Goal: Information Seeking & Learning: Learn about a topic

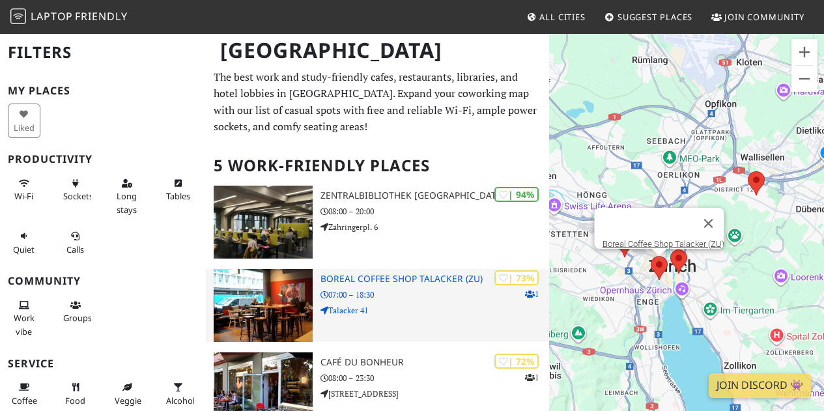
scroll to position [1, 0]
click at [411, 294] on p "07:00 – 18:30" at bounding box center [434, 294] width 229 height 12
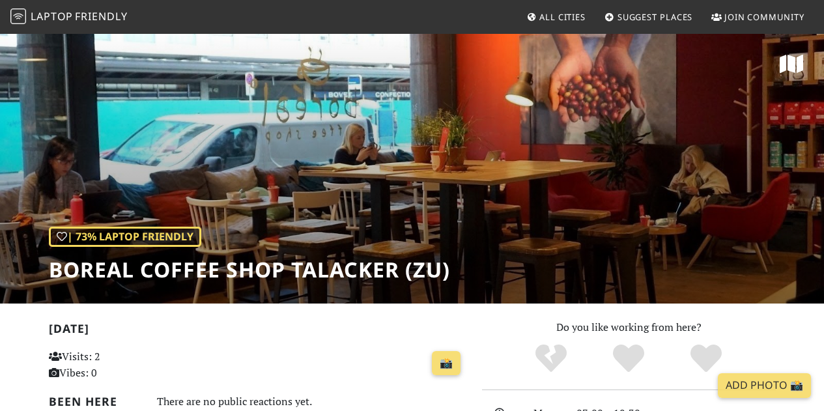
click at [548, 21] on span "All Cities" at bounding box center [562, 17] width 46 height 12
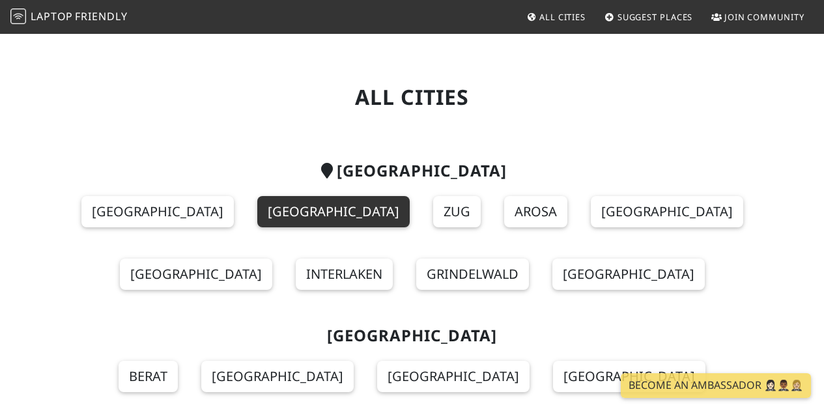
click at [257, 210] on link "[GEOGRAPHIC_DATA]" at bounding box center [333, 211] width 152 height 31
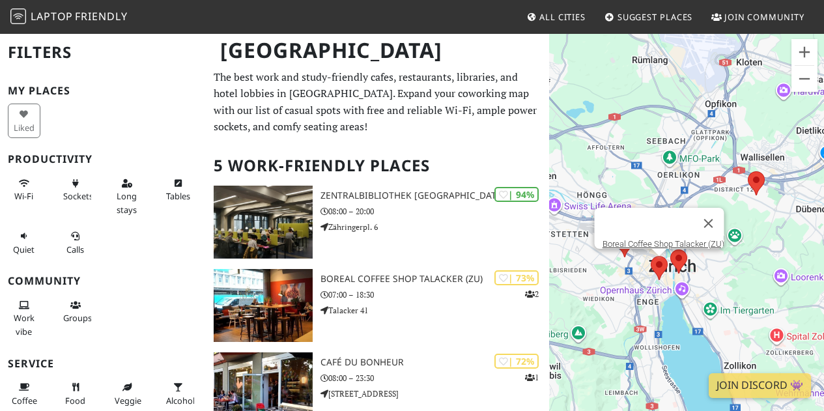
click at [651, 256] on area at bounding box center [651, 256] width 0 height 0
click at [670, 249] on area at bounding box center [670, 249] width 0 height 0
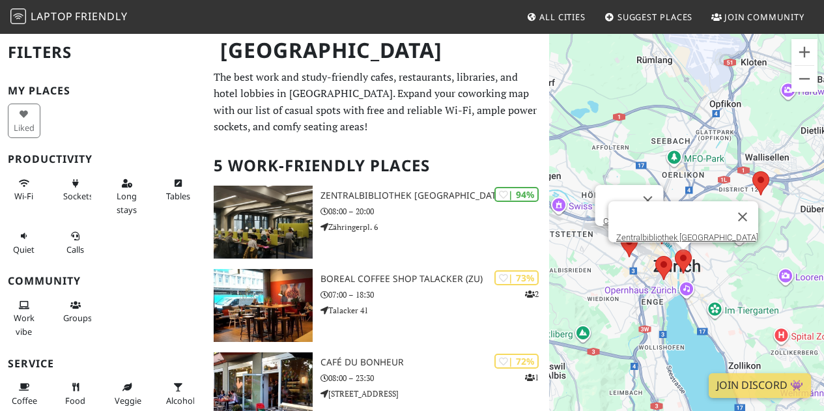
click at [621, 233] on area at bounding box center [621, 233] width 0 height 0
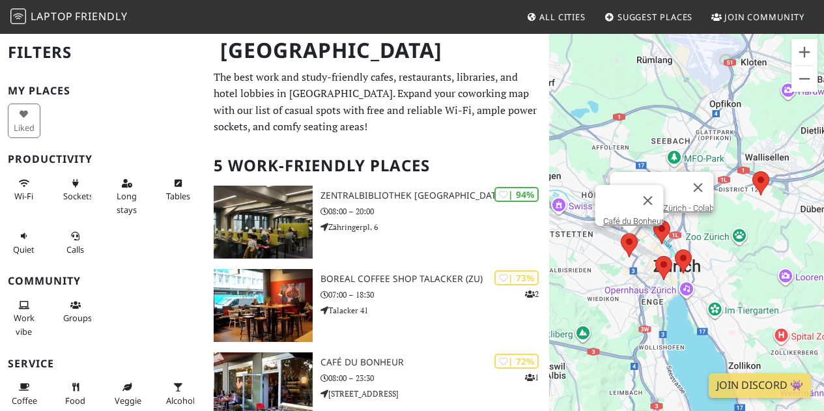
click at [653, 220] on area at bounding box center [653, 220] width 0 height 0
click at [621, 233] on area at bounding box center [621, 233] width 0 height 0
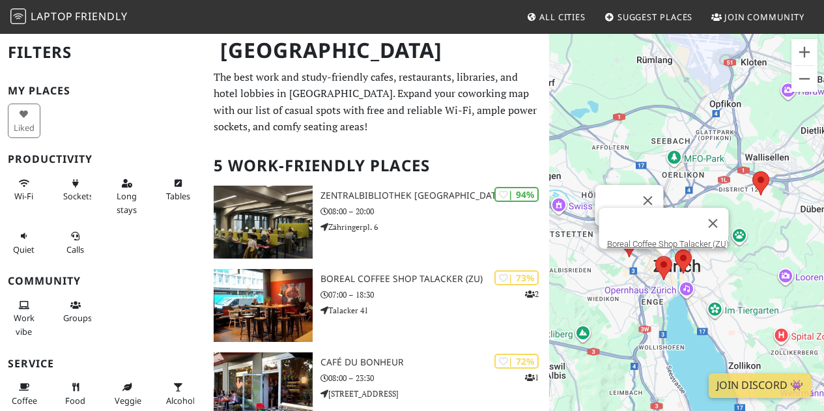
click at [655, 256] on area at bounding box center [655, 256] width 0 height 0
